Goal: Information Seeking & Learning: Learn about a topic

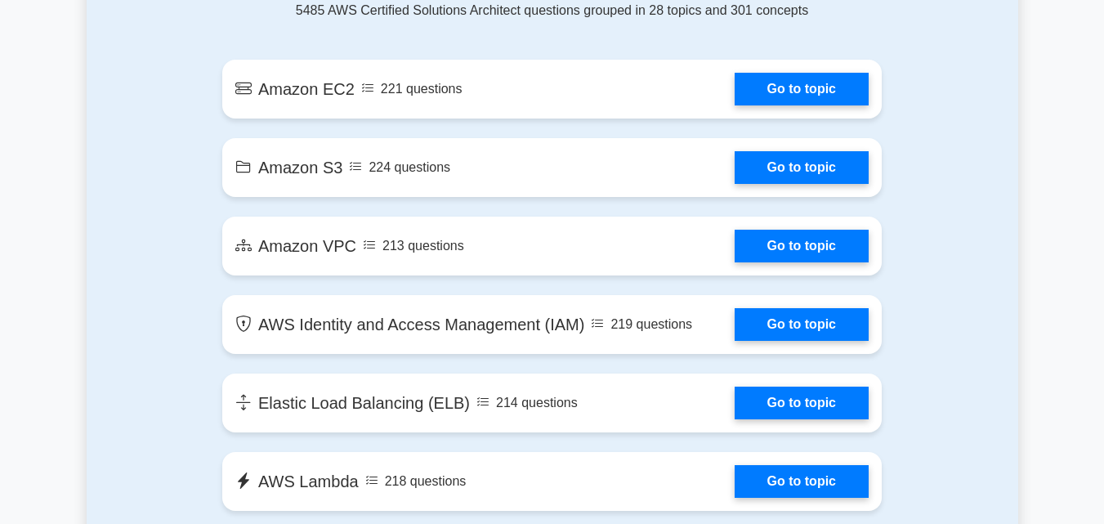
scroll to position [981, 0]
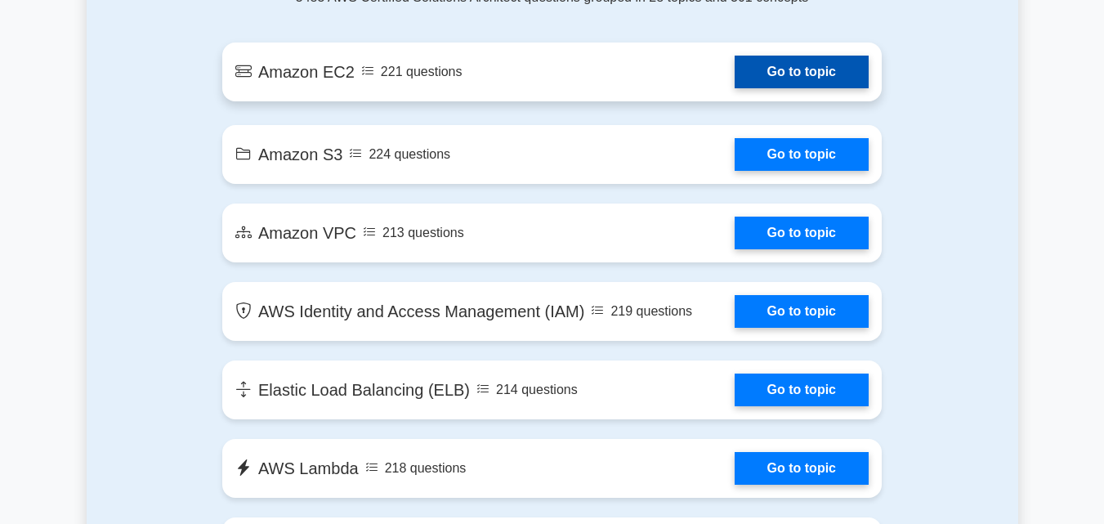
click at [775, 66] on link "Go to topic" at bounding box center [802, 72] width 134 height 33
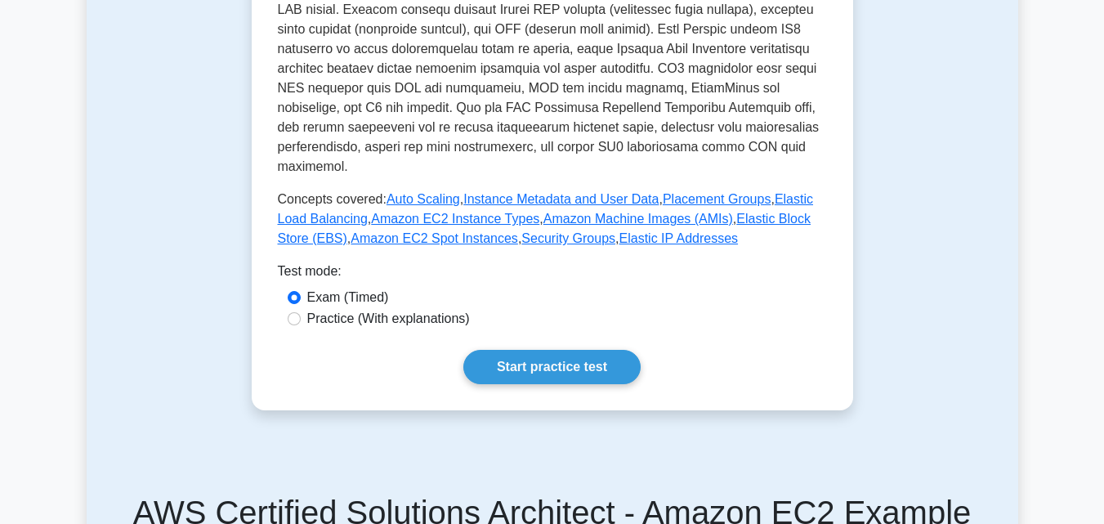
scroll to position [586, 0]
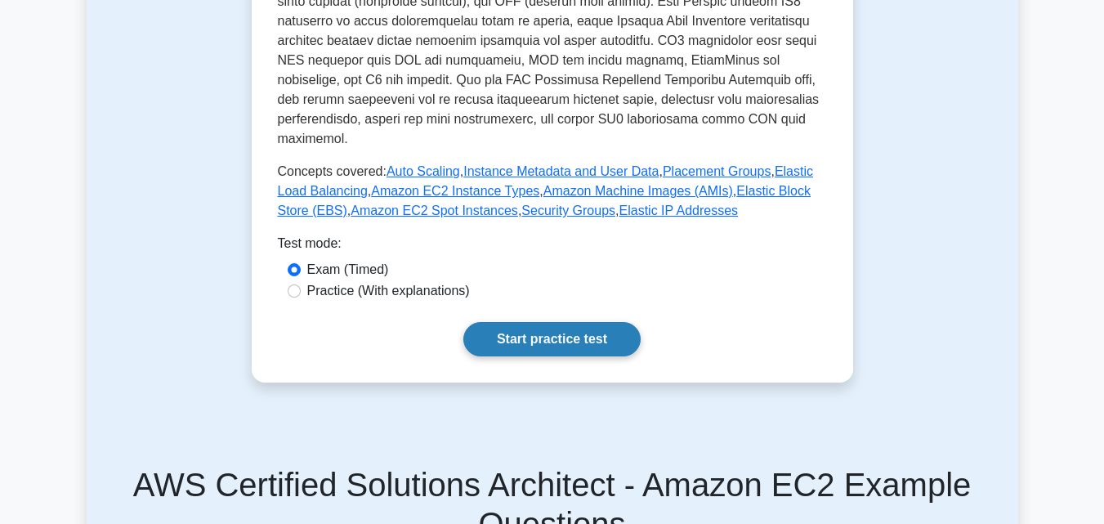
click at [498, 322] on link "Start practice test" at bounding box center [551, 339] width 177 height 34
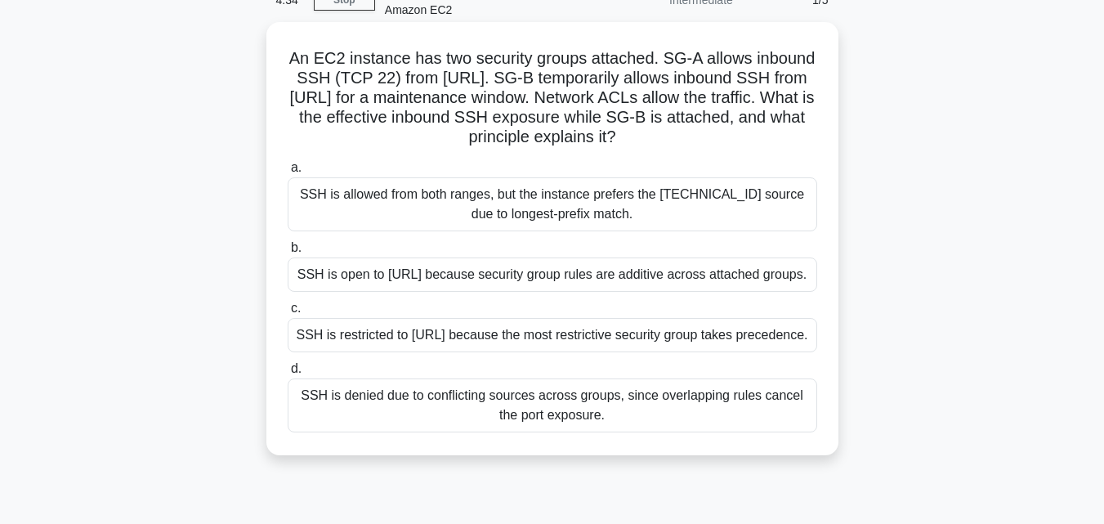
scroll to position [47, 0]
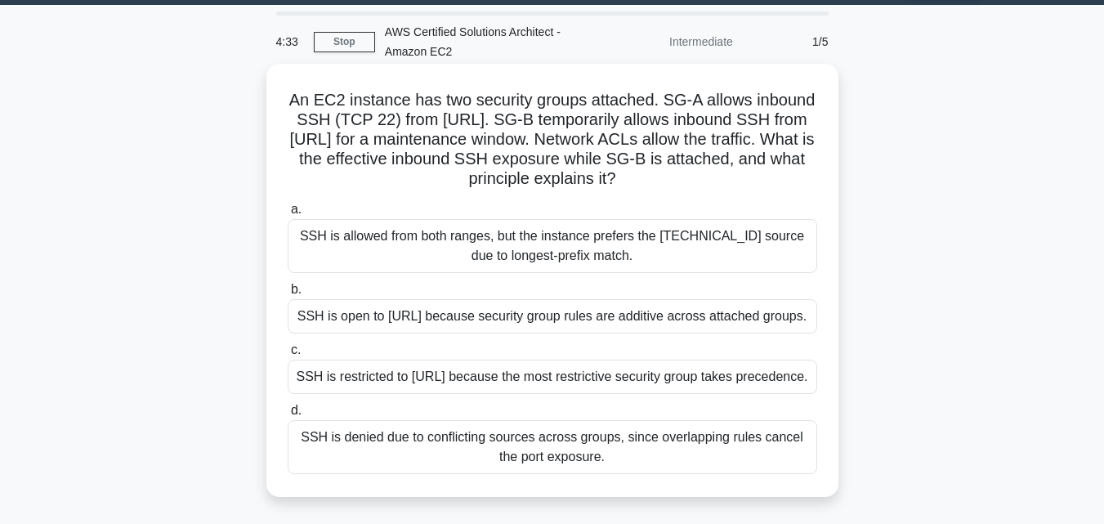
click at [454, 234] on div "SSH is allowed from both ranges, but the instance prefers the [TECHNICAL_ID] so…" at bounding box center [553, 246] width 530 height 54
click at [288, 215] on input "a. SSH is allowed from both ranges, but the instance prefers the [TECHNICAL_ID]…" at bounding box center [288, 209] width 0 height 11
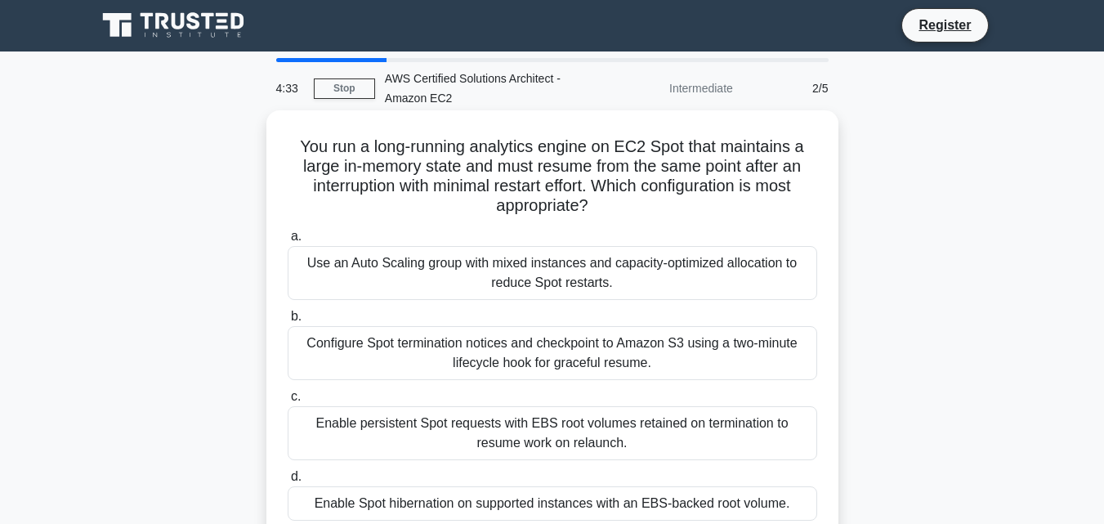
scroll to position [0, 0]
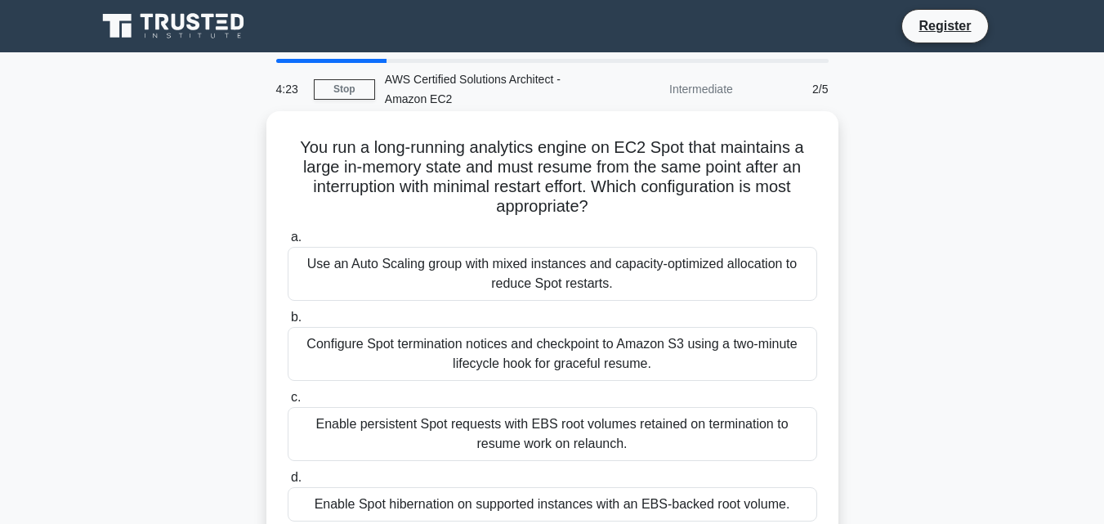
click at [401, 369] on div "Configure Spot termination notices and checkpoint to Amazon S3 using a two-minu…" at bounding box center [553, 354] width 530 height 54
click at [288, 323] on input "b. Configure Spot termination notices and checkpoint to Amazon S3 using a two-m…" at bounding box center [288, 317] width 0 height 11
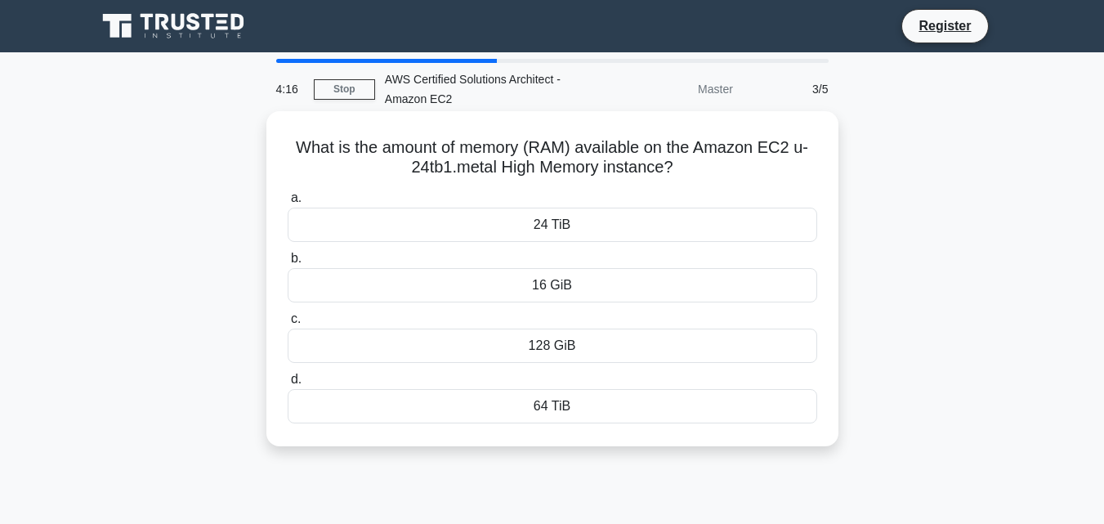
click at [483, 405] on div "64 TiB" at bounding box center [553, 406] width 530 height 34
click at [288, 385] on input "d. 64 TiB" at bounding box center [288, 379] width 0 height 11
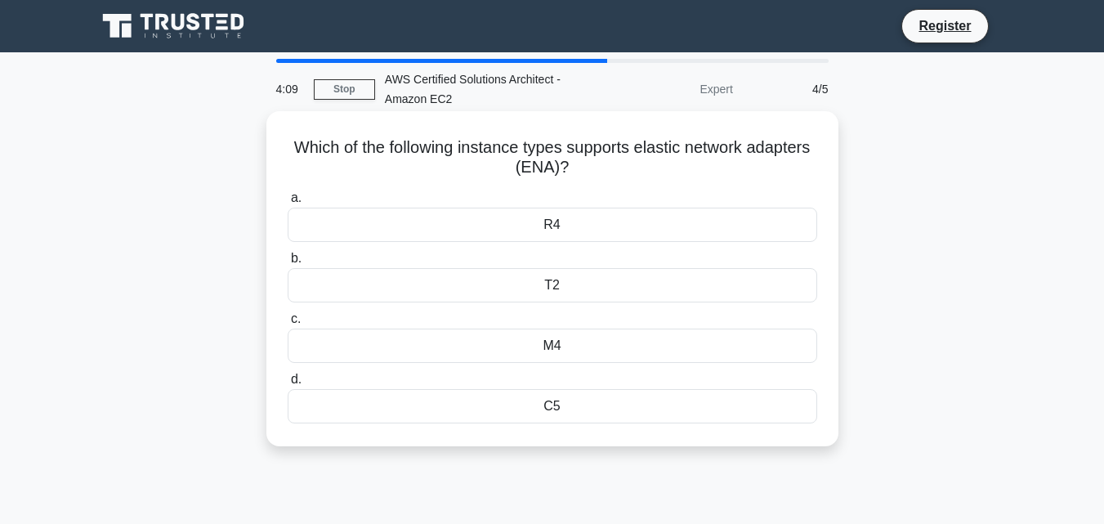
click at [480, 341] on div "M4" at bounding box center [553, 346] width 530 height 34
click at [288, 325] on input "c. M4" at bounding box center [288, 319] width 0 height 11
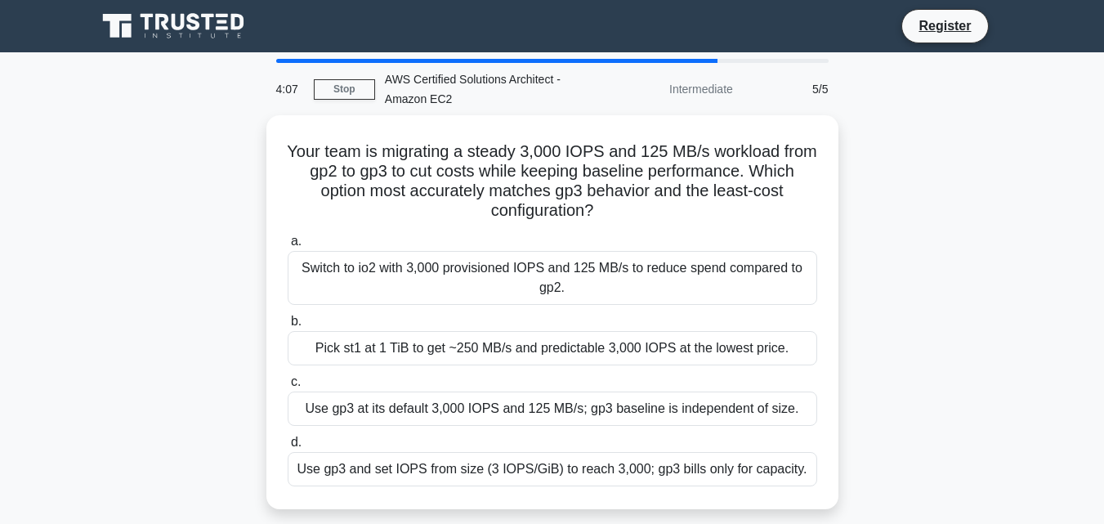
click at [480, 341] on div "Pick st1 at 1 TiB to get ~250 MB/s and predictable 3,000 IOPS at the lowest pri…" at bounding box center [553, 348] width 530 height 34
click at [288, 327] on input "b. Pick st1 at 1 TiB to get ~250 MB/s and predictable 3,000 IOPS at the lowest …" at bounding box center [288, 321] width 0 height 11
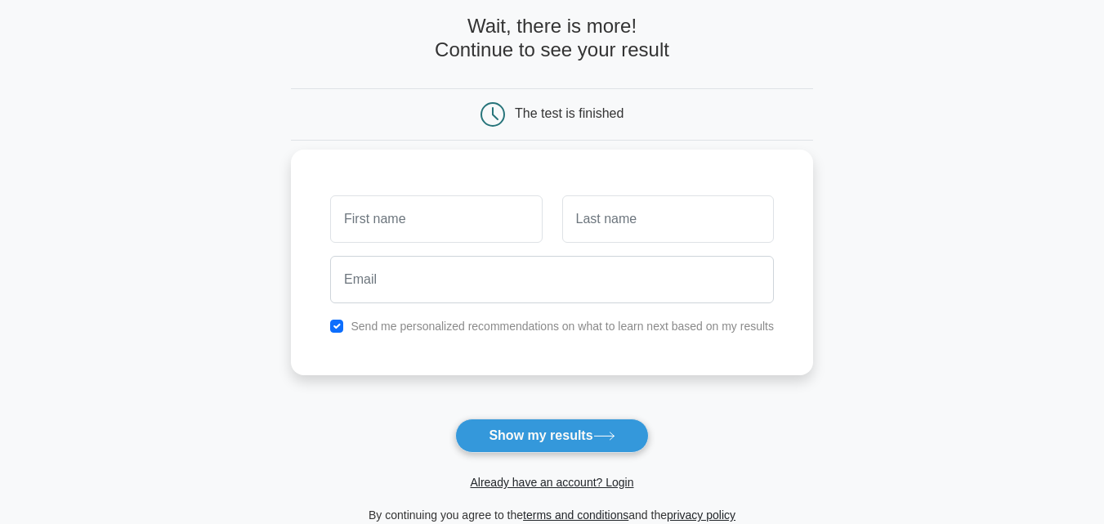
scroll to position [76, 0]
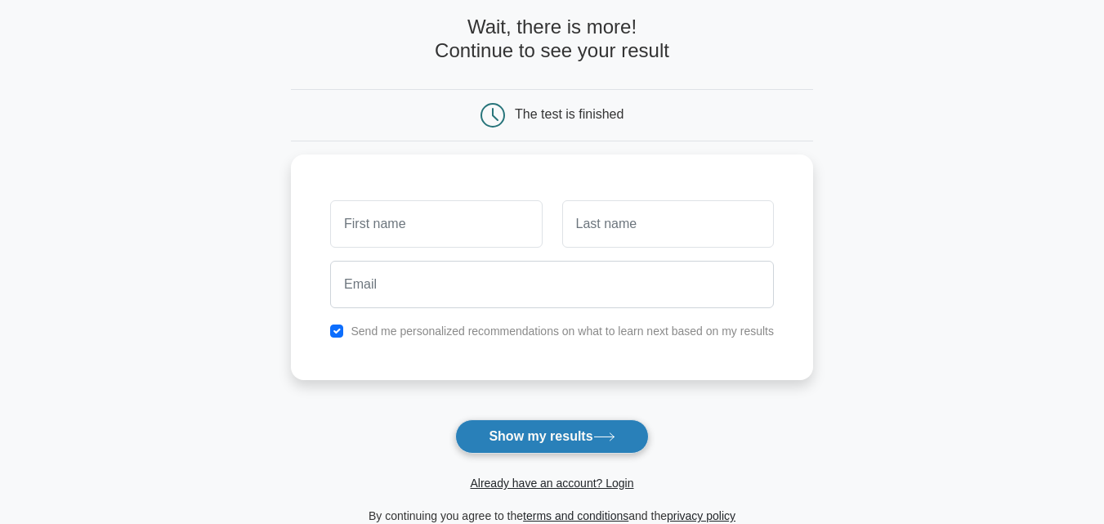
click at [544, 429] on button "Show my results" at bounding box center [551, 436] width 193 height 34
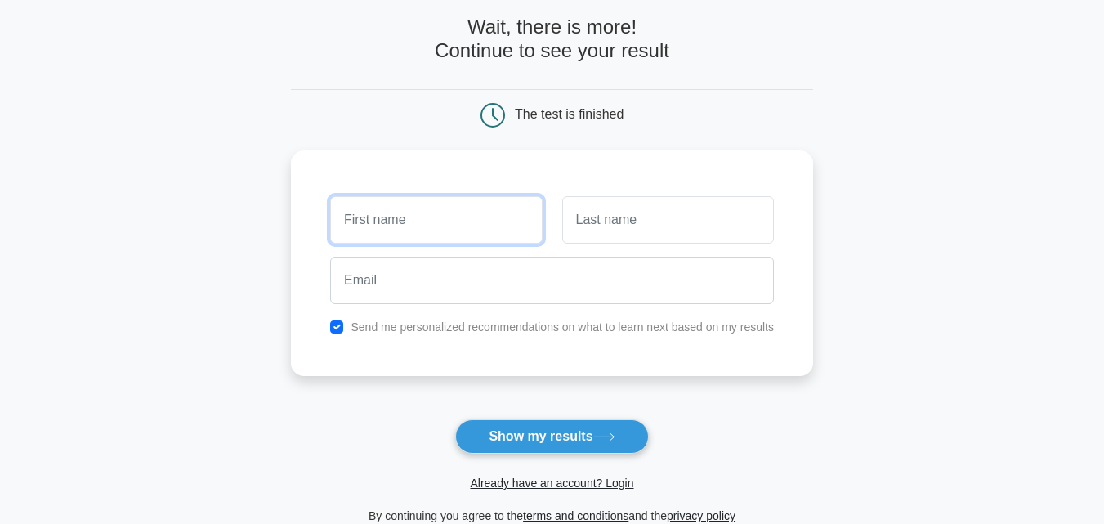
click at [425, 231] on input "text" at bounding box center [436, 219] width 212 height 47
type input "jj"
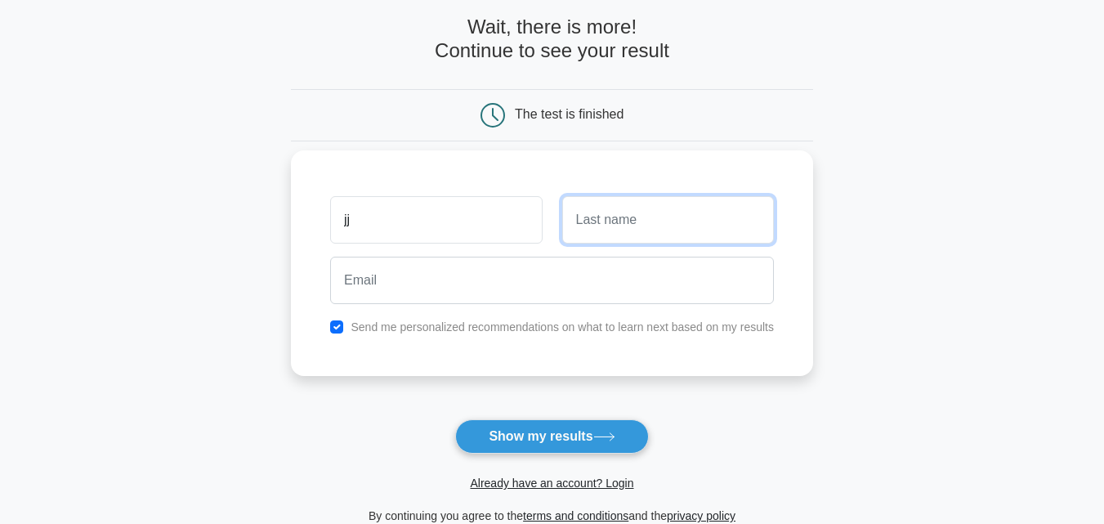
click at [622, 232] on input "text" at bounding box center [668, 219] width 212 height 47
type input "n"
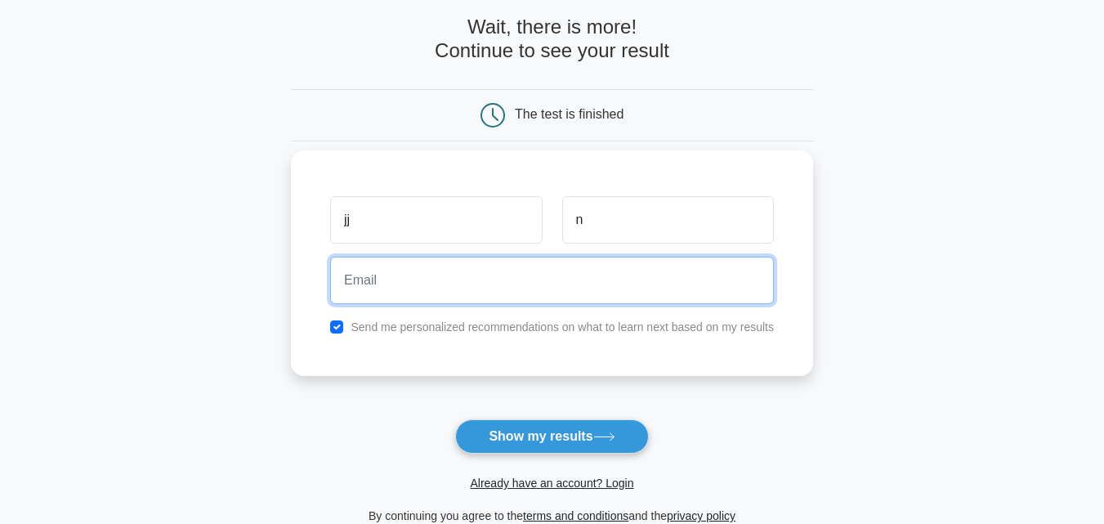
click at [585, 271] on input "email" at bounding box center [552, 280] width 444 height 47
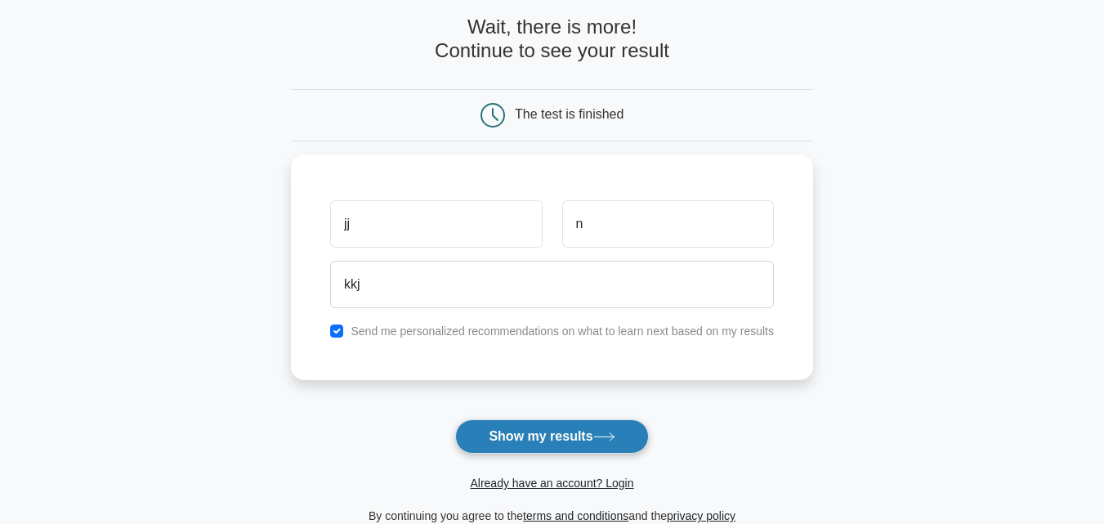
click at [564, 435] on button "Show my results" at bounding box center [551, 436] width 193 height 34
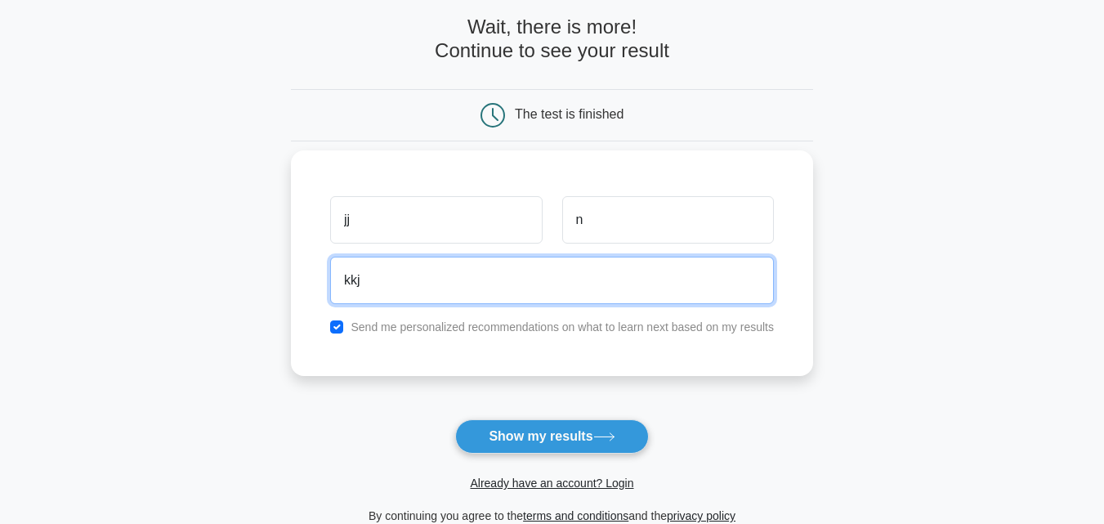
click at [463, 291] on input "kkj" at bounding box center [552, 280] width 444 height 47
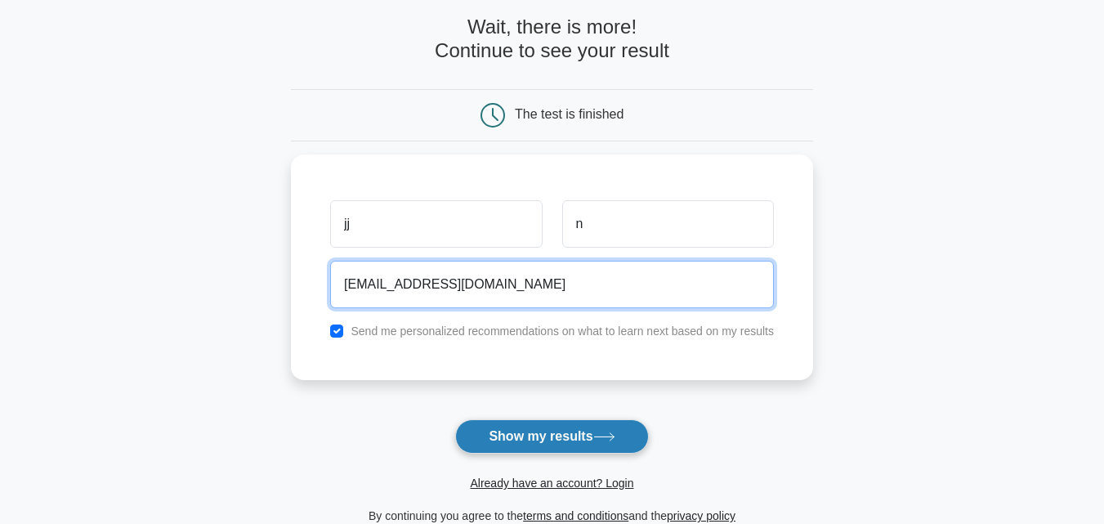
type input "[EMAIL_ADDRESS][DOMAIN_NAME]"
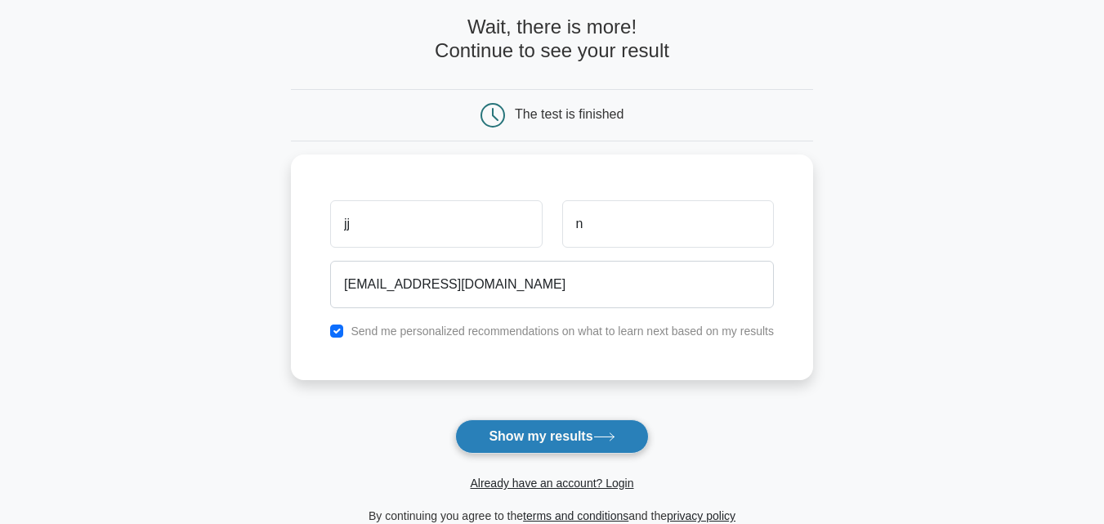
click at [556, 426] on button "Show my results" at bounding box center [551, 436] width 193 height 34
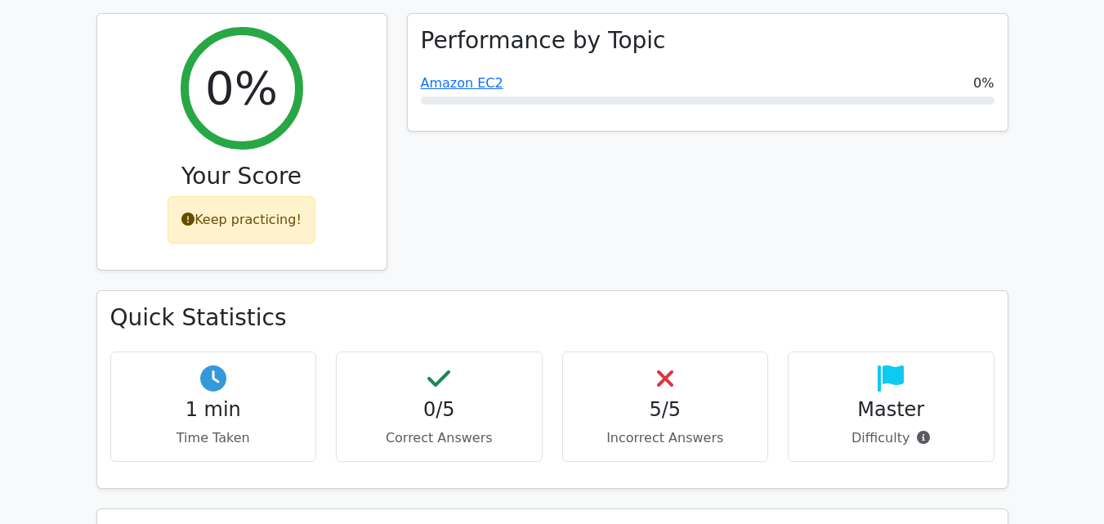
scroll to position [722, 0]
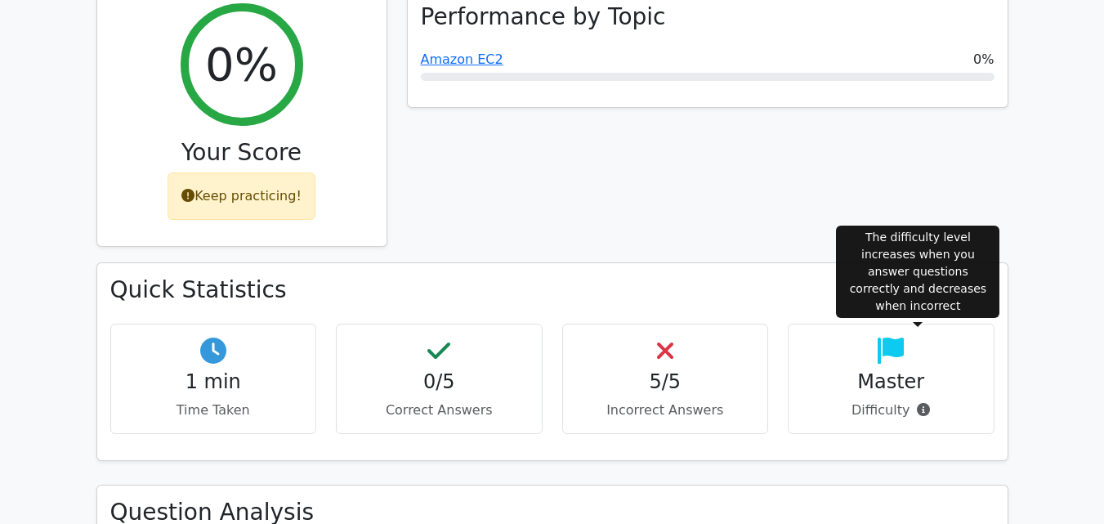
click at [919, 403] on icon at bounding box center [923, 409] width 13 height 13
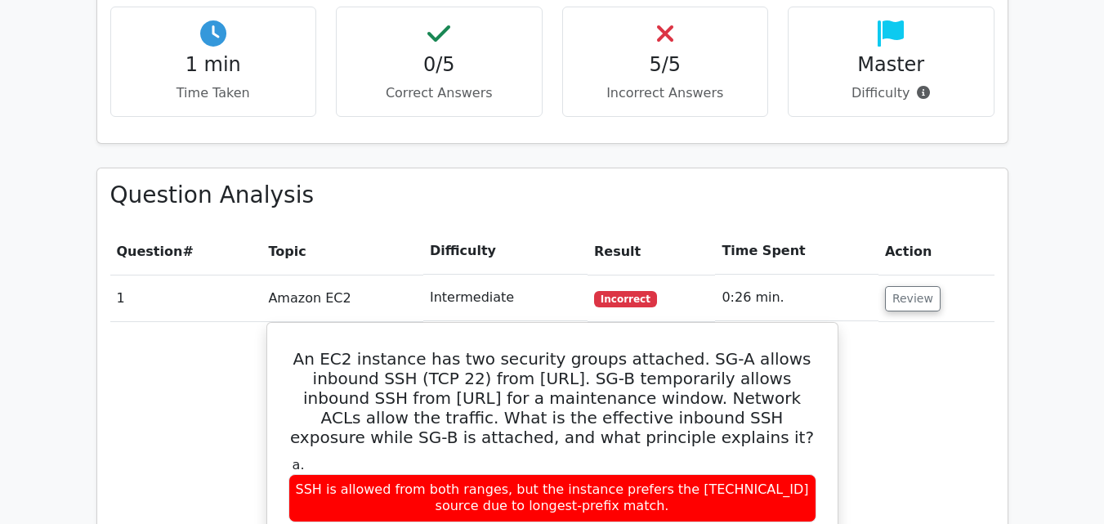
scroll to position [1040, 0]
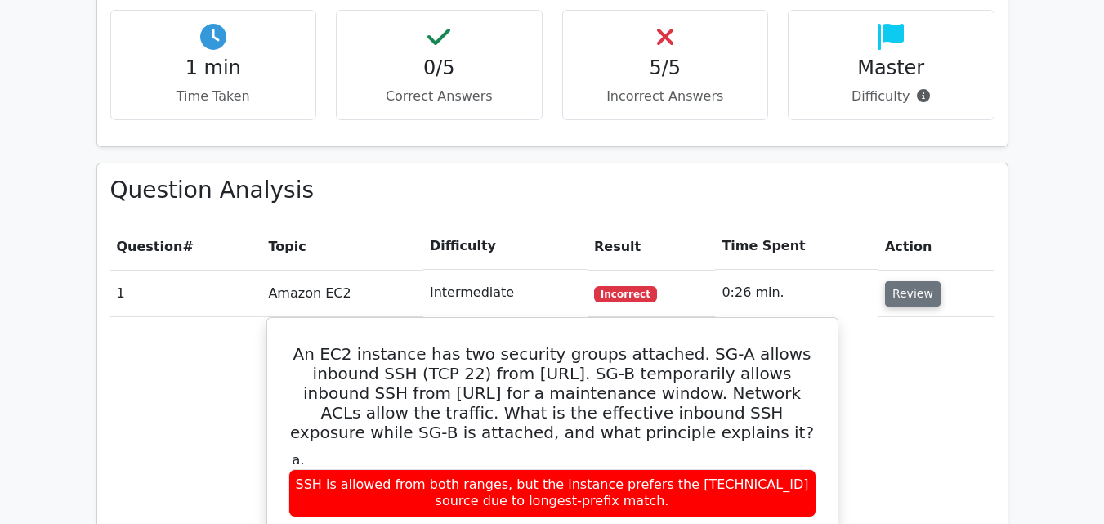
click at [902, 281] on button "Review" at bounding box center [913, 293] width 56 height 25
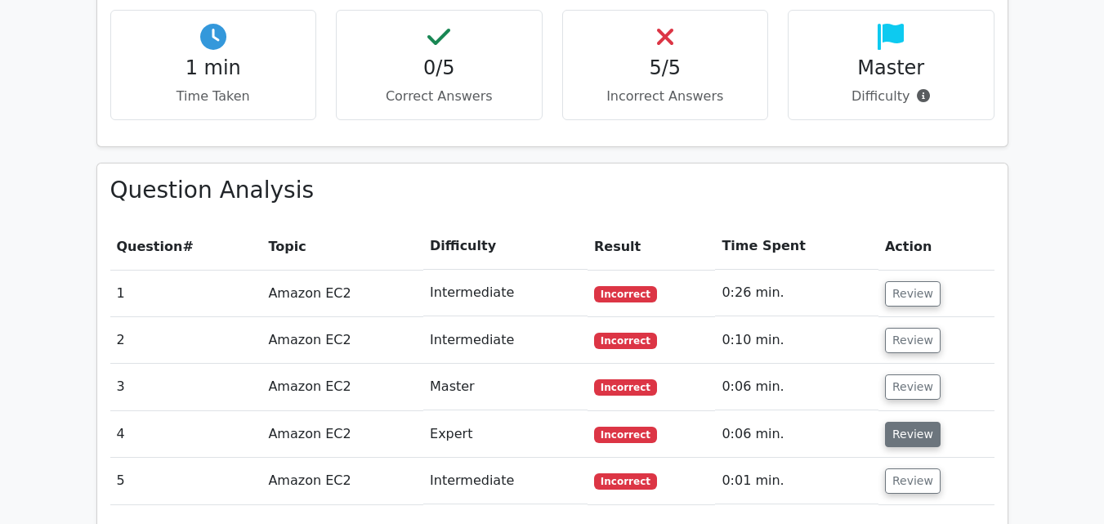
click at [907, 422] on button "Review" at bounding box center [913, 434] width 56 height 25
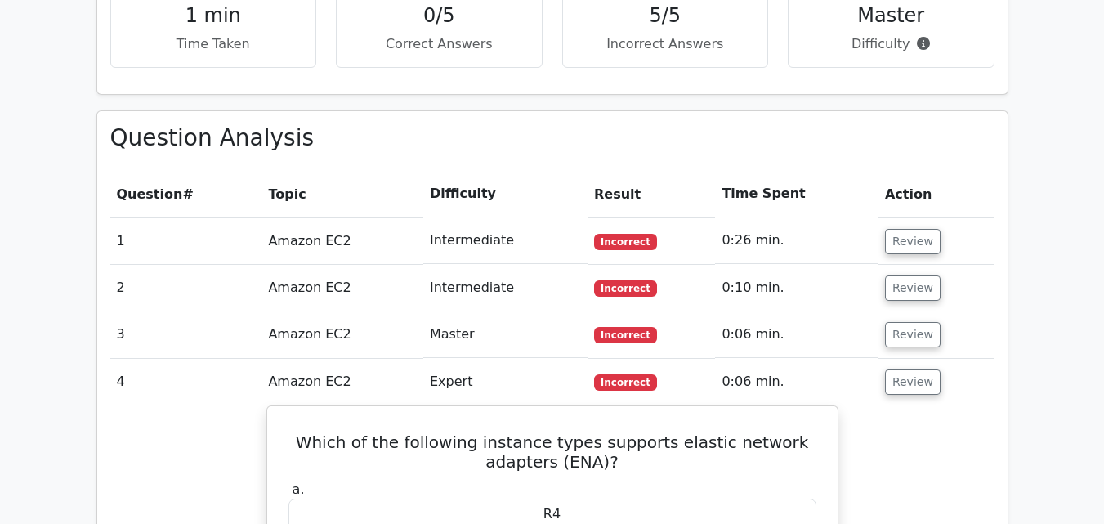
scroll to position [1008, 0]
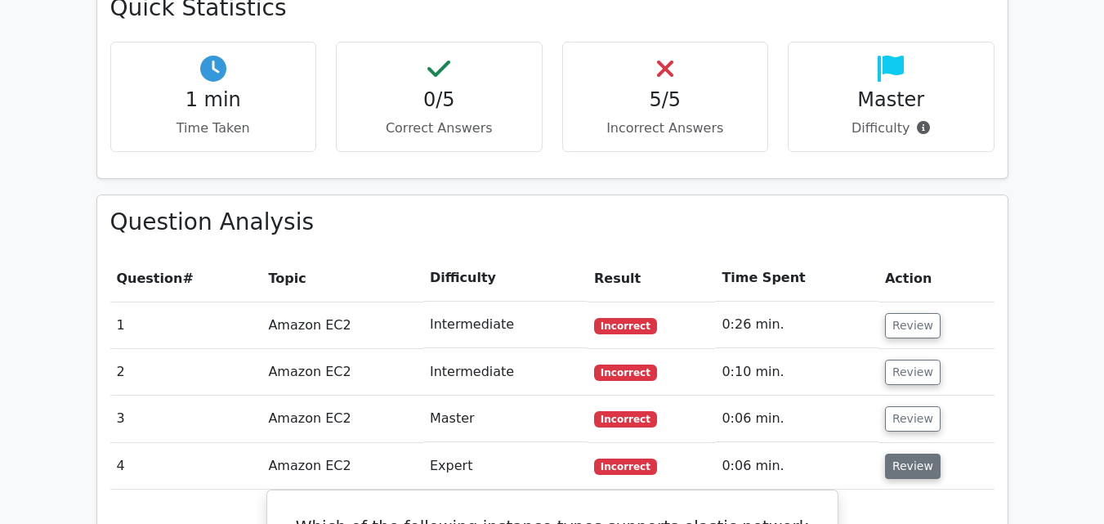
click at [902, 454] on button "Review" at bounding box center [913, 466] width 56 height 25
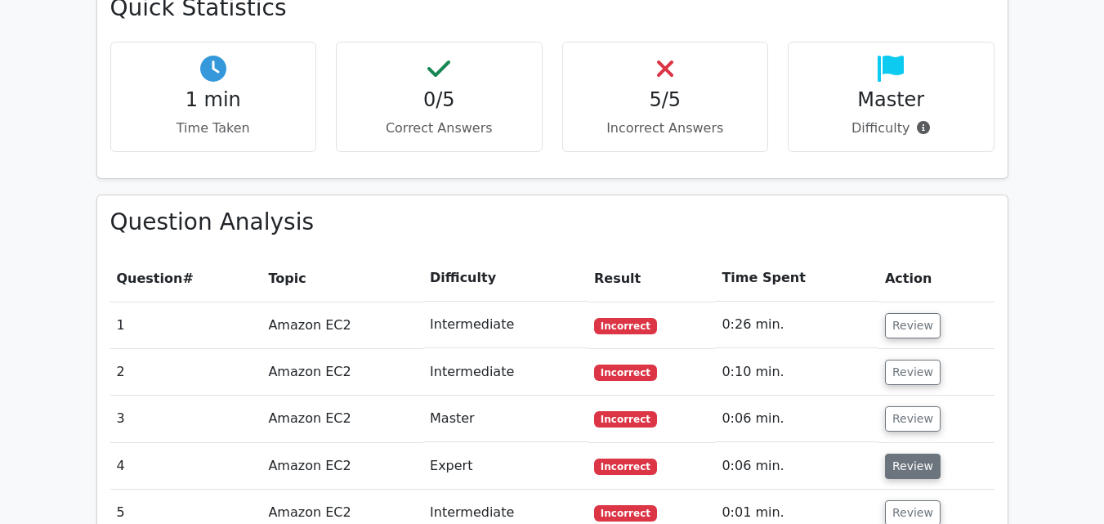
click at [908, 454] on button "Review" at bounding box center [913, 466] width 56 height 25
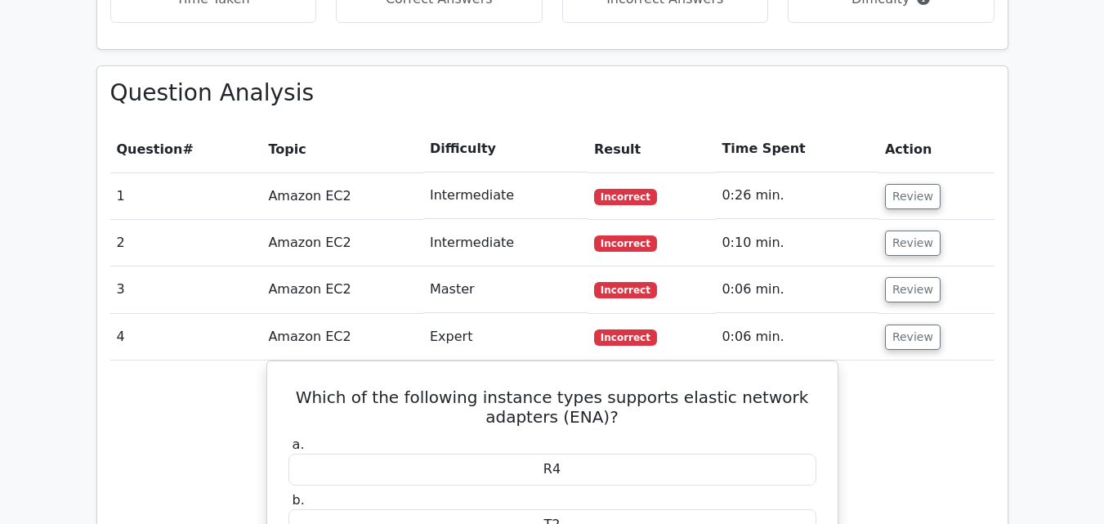
scroll to position [1154, 0]
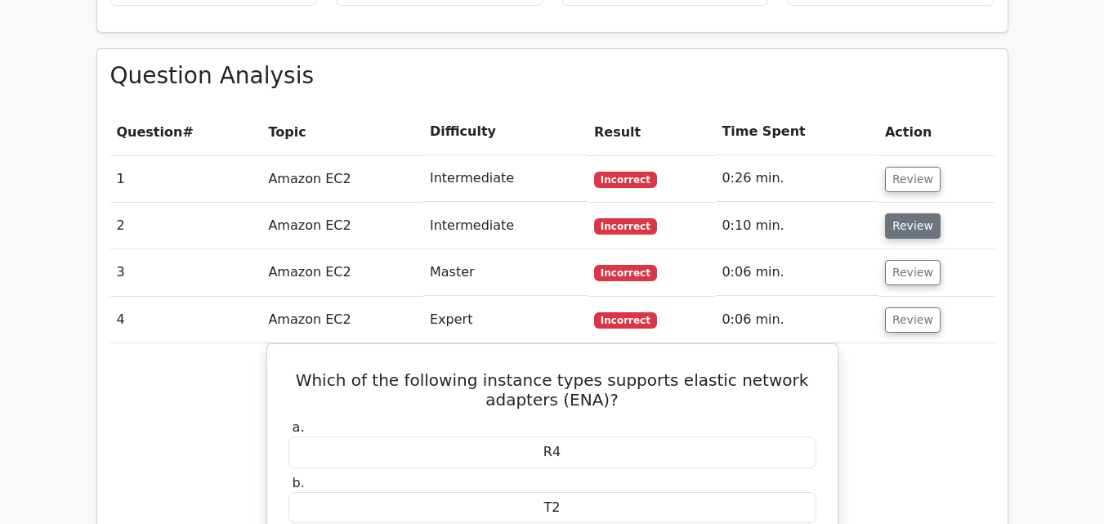
click at [893, 213] on button "Review" at bounding box center [913, 225] width 56 height 25
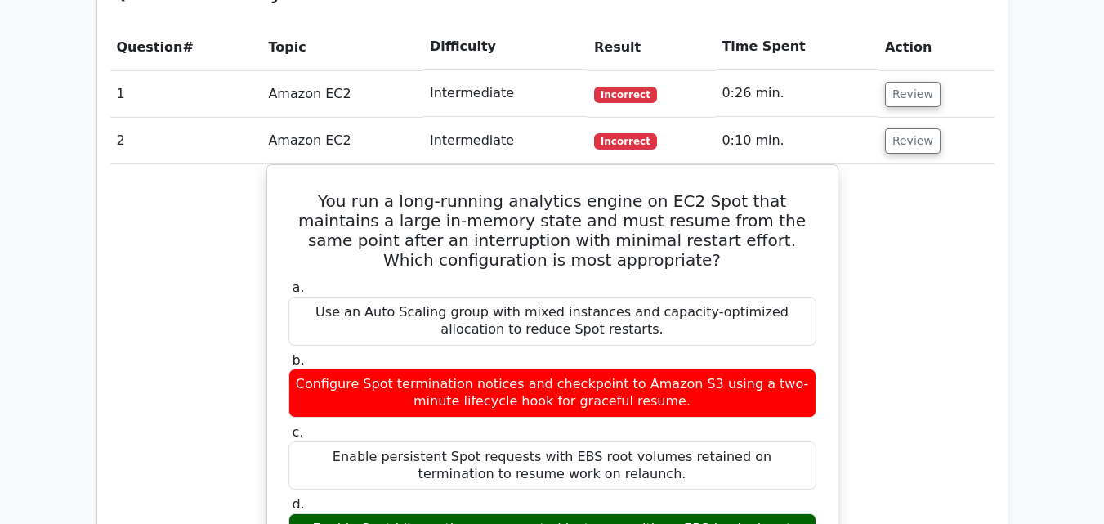
scroll to position [1237, 0]
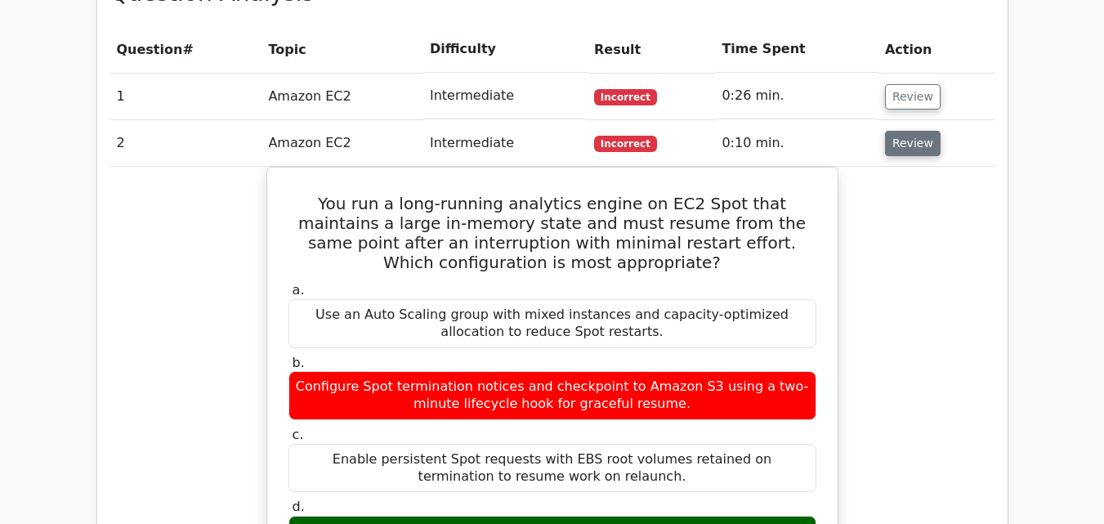
click at [924, 131] on button "Review" at bounding box center [913, 143] width 56 height 25
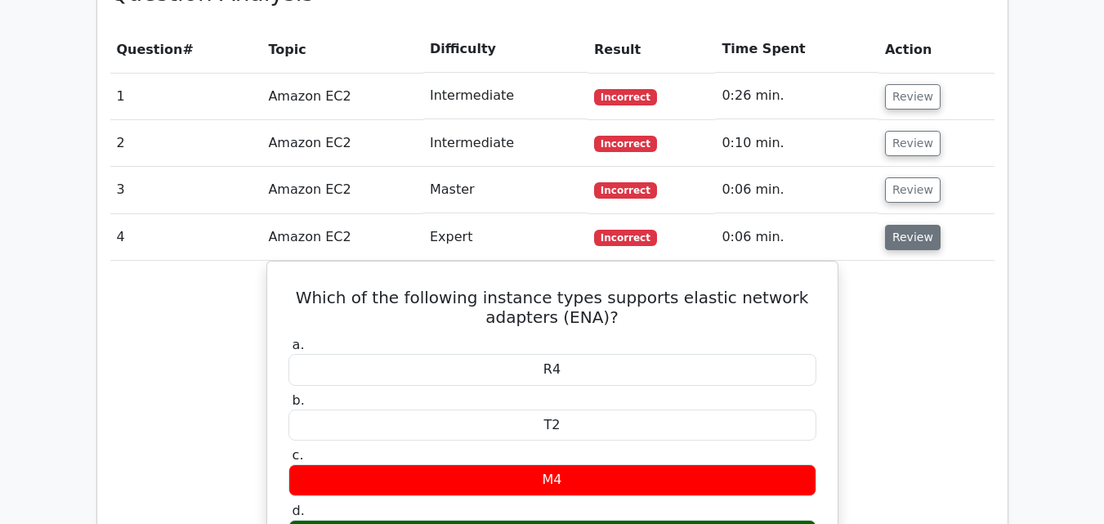
click at [911, 225] on button "Review" at bounding box center [913, 237] width 56 height 25
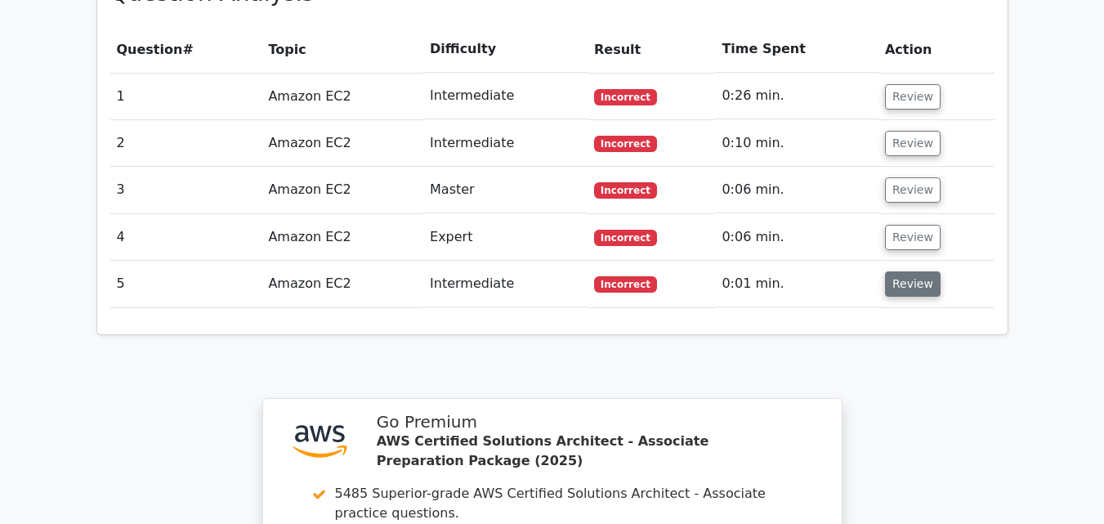
click at [907, 271] on button "Review" at bounding box center [913, 283] width 56 height 25
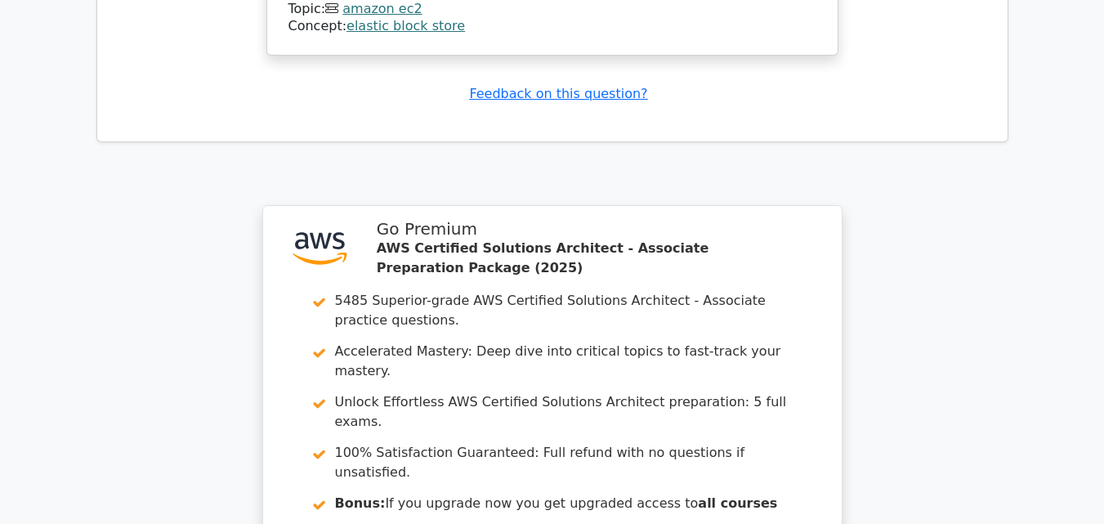
scroll to position [2427, 0]
